Goal: Task Accomplishment & Management: Manage account settings

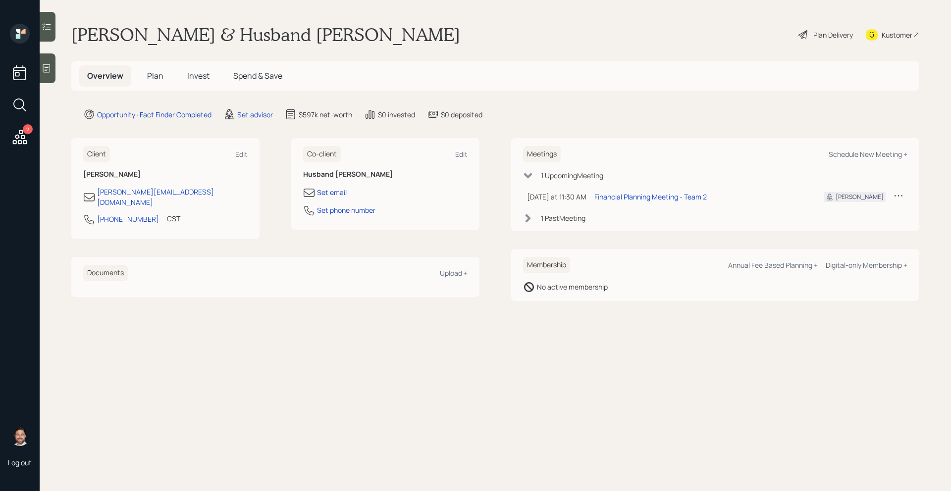
click at [202, 79] on span "Invest" at bounding box center [198, 75] width 22 height 11
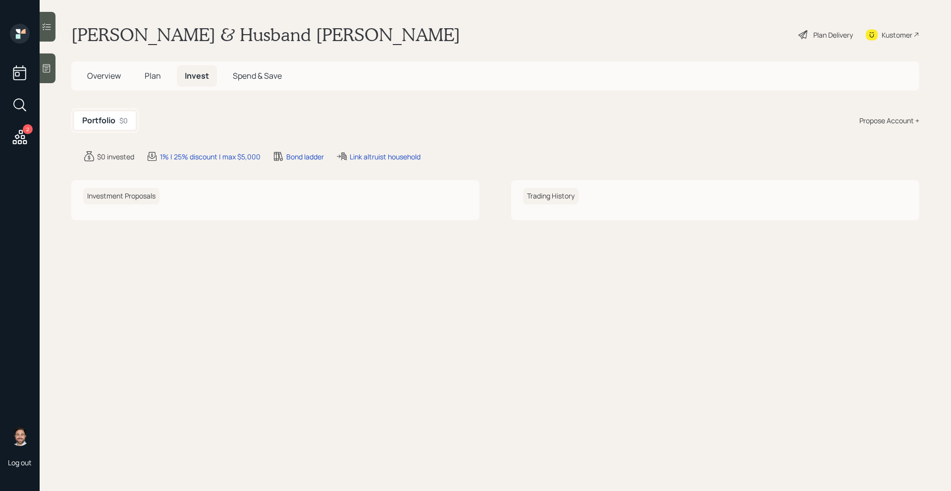
click at [108, 79] on span "Overview" at bounding box center [104, 75] width 34 height 11
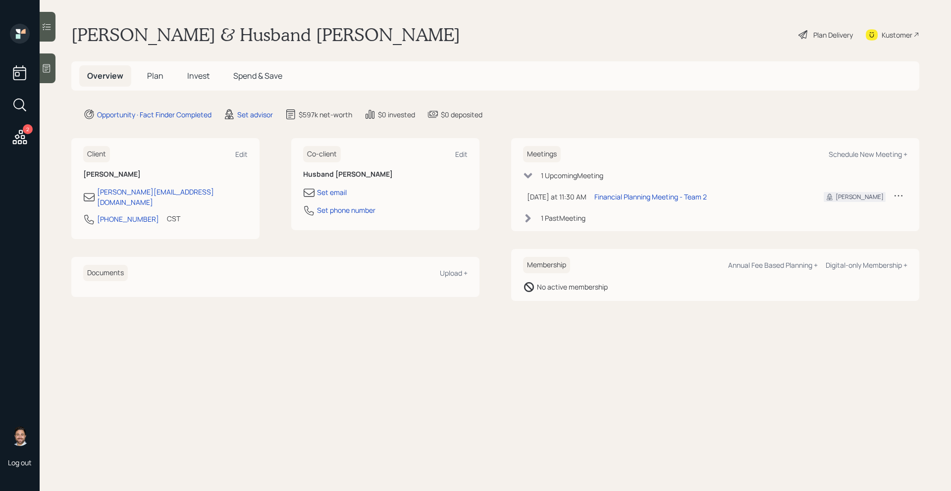
click at [156, 78] on span "Plan" at bounding box center [155, 75] width 16 height 11
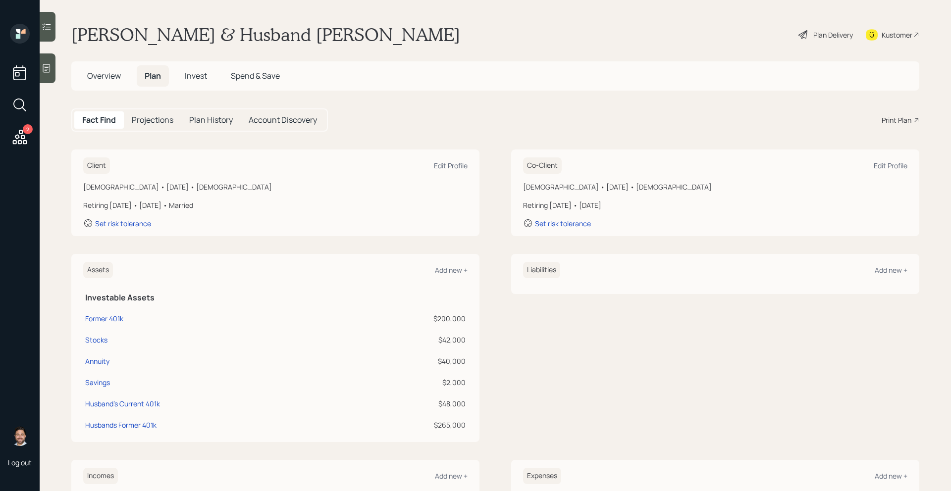
click at [111, 73] on span "Overview" at bounding box center [104, 75] width 34 height 11
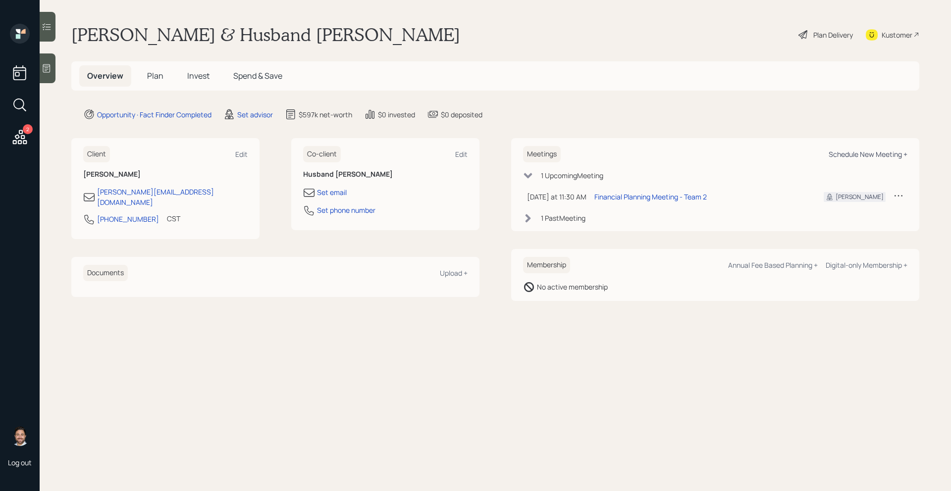
click at [845, 156] on div "Schedule New Meeting +" at bounding box center [867, 154] width 79 height 9
select select "round-robin"
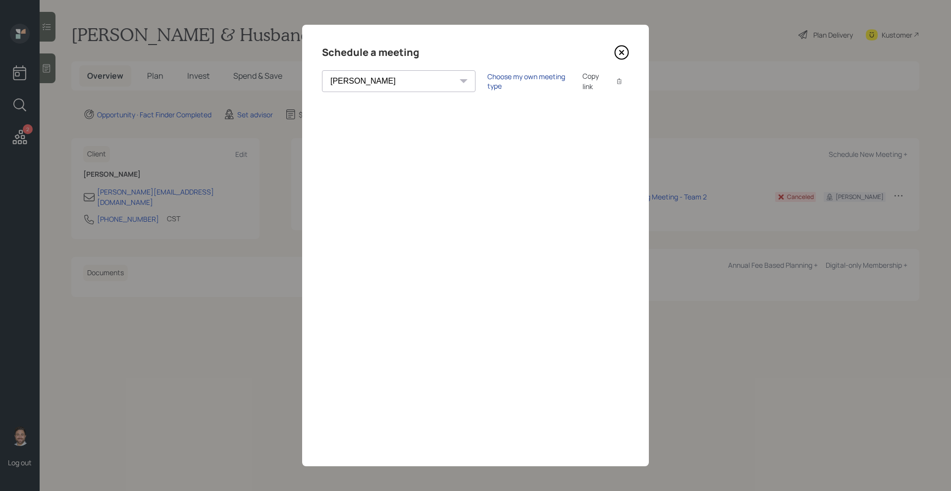
click at [487, 79] on div "Choose my own meeting type" at bounding box center [528, 81] width 83 height 19
click at [620, 55] on icon at bounding box center [621, 52] width 15 height 15
